Goal: Ask a question

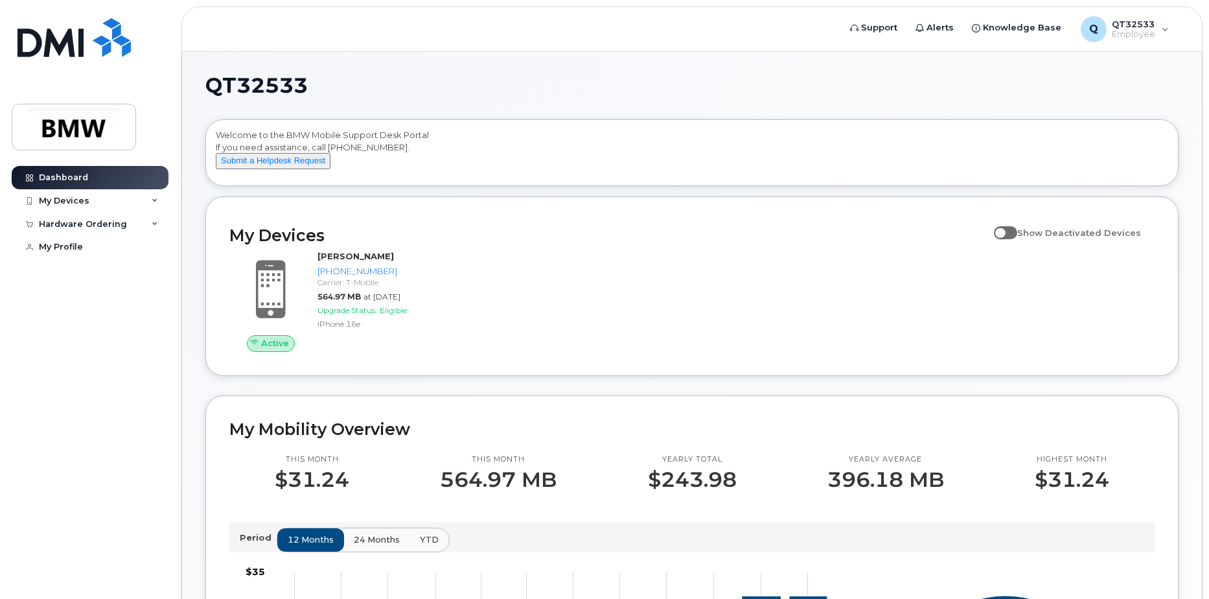
click at [973, 13] on header "Support Alerts Knowledge Base Q QT32533 Employee English Français Sign out" at bounding box center [691, 28] width 1021 height 45
click at [1153, 34] on span "Employee" at bounding box center [1133, 34] width 43 height 10
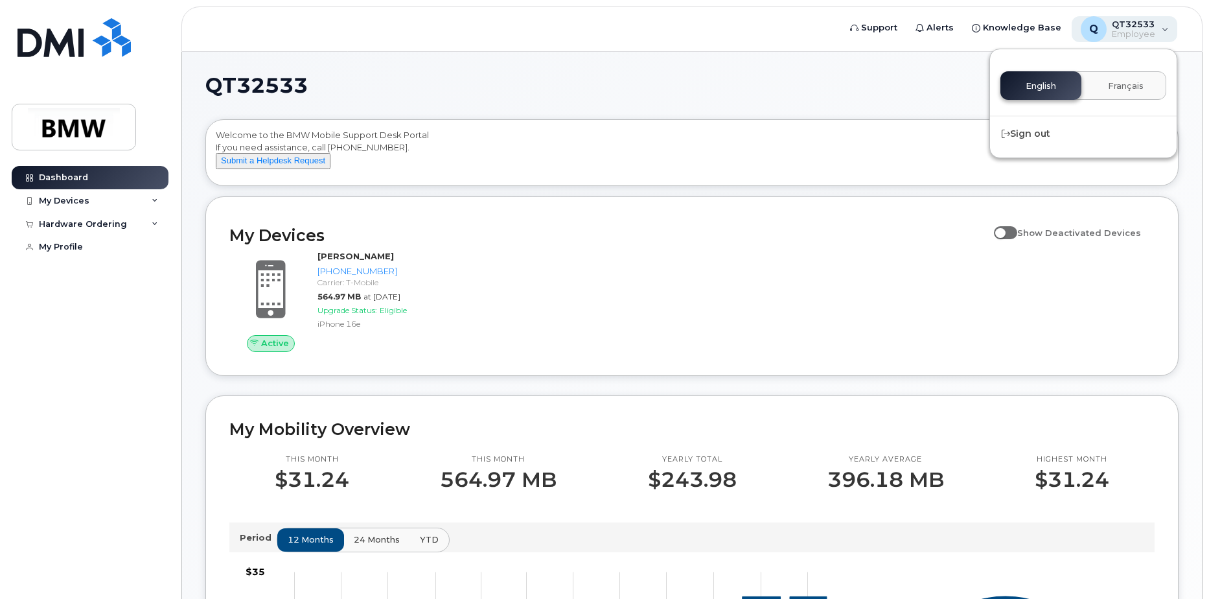
click at [1153, 34] on span "Employee" at bounding box center [1133, 34] width 43 height 10
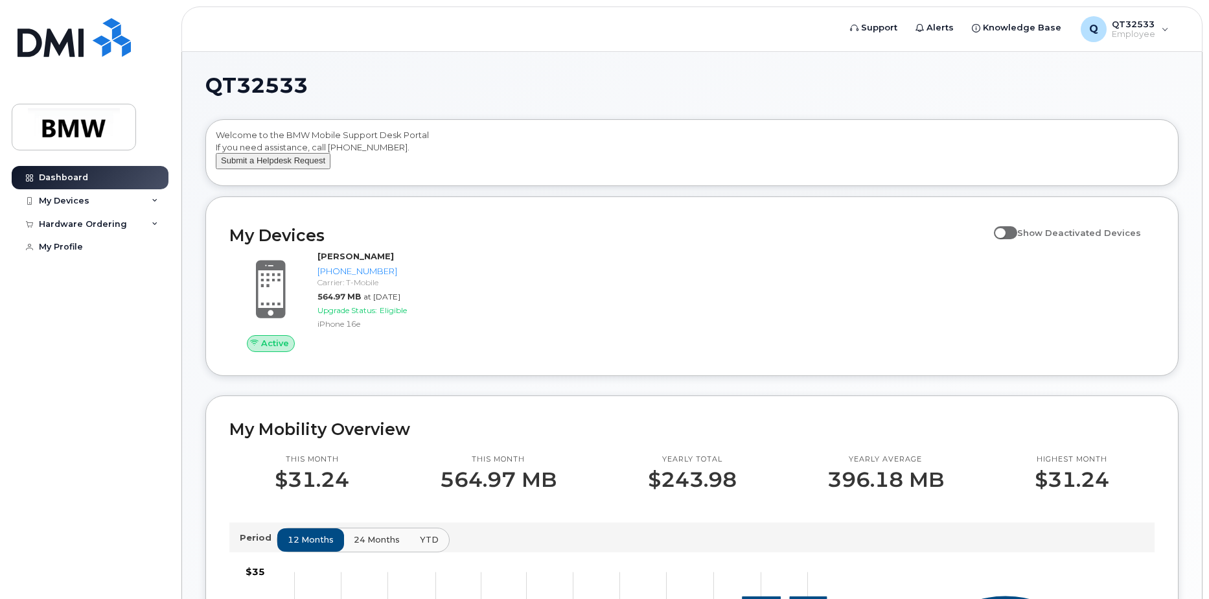
click at [253, 168] on button "Submit a Helpdesk Request" at bounding box center [273, 161] width 115 height 16
